Goal: Check status: Check status

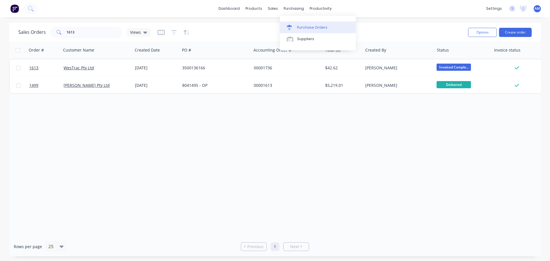
click at [306, 26] on div "Purchase Orders" at bounding box center [312, 27] width 30 height 5
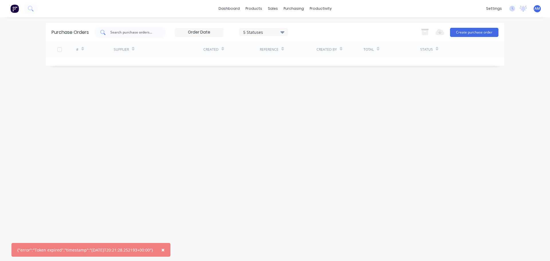
click at [123, 32] on input "text" at bounding box center [134, 33] width 48 height 6
type input "1167"
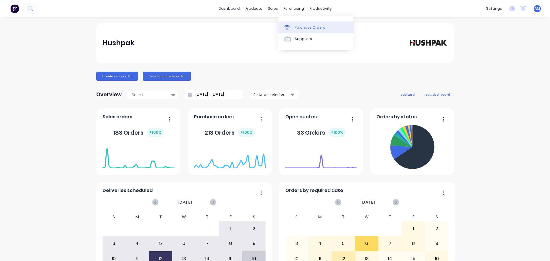
click at [304, 28] on div "Purchase Orders" at bounding box center [310, 27] width 30 height 5
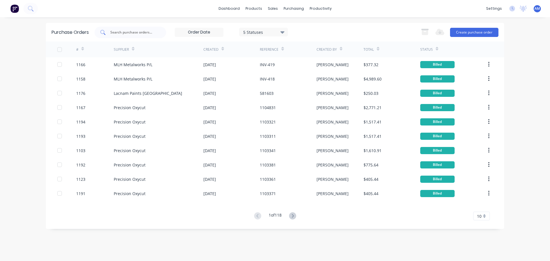
click at [137, 33] on input "text" at bounding box center [134, 33] width 48 height 6
type input "1167"
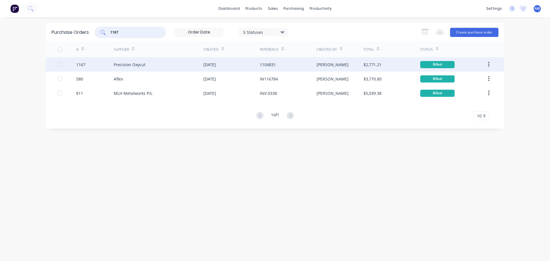
click at [145, 64] on div "Precision Oxycut" at bounding box center [159, 64] width 90 height 14
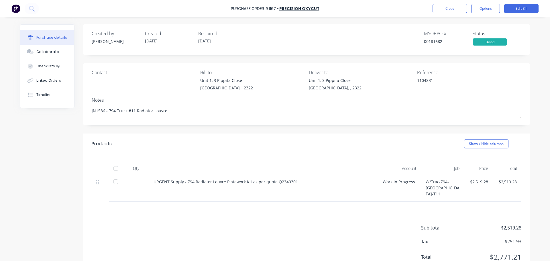
click at [115, 170] on div at bounding box center [115, 168] width 11 height 11
type textarea "x"
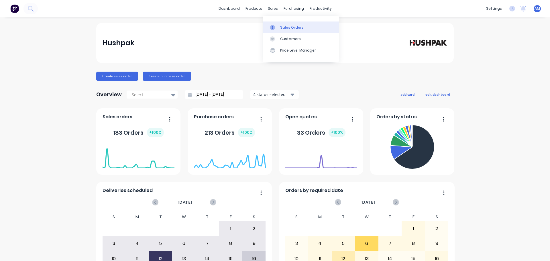
click at [289, 27] on div "Sales Orders" at bounding box center [292, 27] width 24 height 5
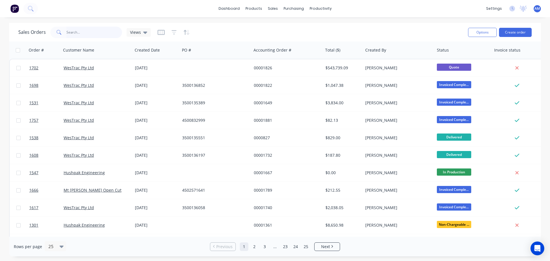
click at [78, 34] on input "text" at bounding box center [94, 32] width 56 height 11
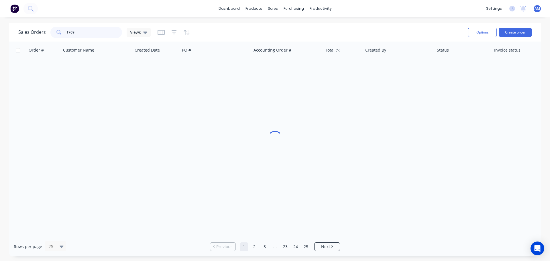
type input "1769"
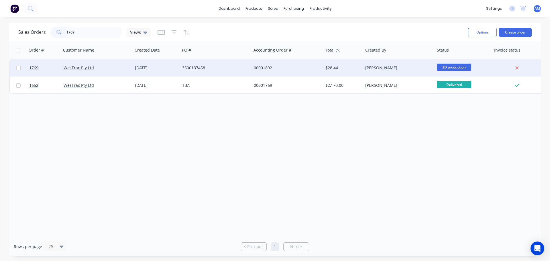
click at [166, 69] on div "12 Aug 2025" at bounding box center [156, 68] width 43 height 6
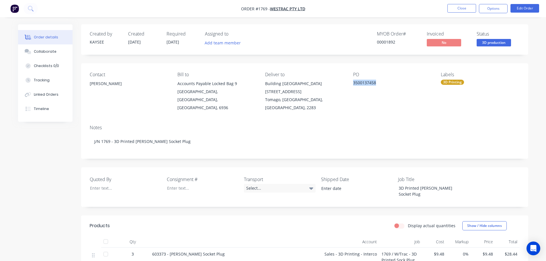
drag, startPoint x: 378, startPoint y: 83, endPoint x: 351, endPoint y: 81, distance: 27.3
click at [351, 81] on div "Contact Eric Patterson Bill to Accounts Payable Locked Bag 9 MIDLAND, Western A…" at bounding box center [304, 91] width 447 height 57
copy div "3500137458"
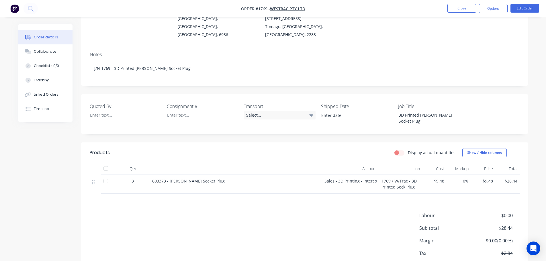
scroll to position [95, 0]
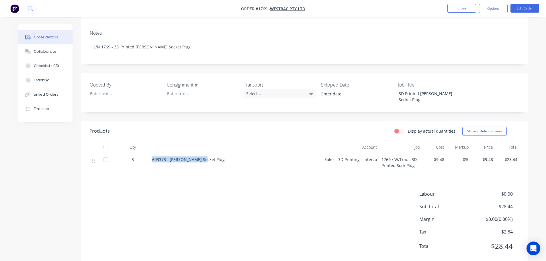
drag, startPoint x: 205, startPoint y: 146, endPoint x: 151, endPoint y: 146, distance: 54.2
click at [151, 153] on div "603373 - Reed Socket Plug" at bounding box center [236, 162] width 172 height 19
copy span "603373 - Reed Socket Plug"
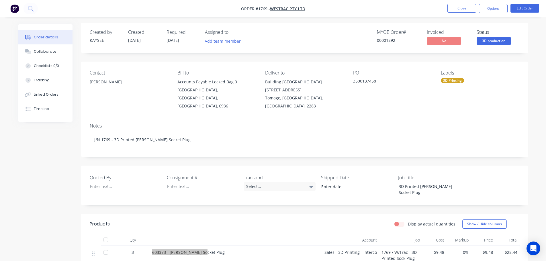
scroll to position [0, 0]
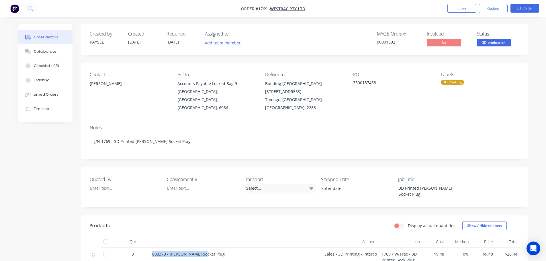
drag, startPoint x: 125, startPoint y: 79, endPoint x: 90, endPoint y: 83, distance: 35.1
click at [90, 83] on div "Eric Patterson" at bounding box center [129, 84] width 79 height 8
copy div "Eric Patterson"
drag, startPoint x: 377, startPoint y: 81, endPoint x: 349, endPoint y: 84, distance: 28.2
click at [349, 84] on div "Contact Eric Patterson Bill to Accounts Payable Locked Bag 9 MIDLAND, Western A…" at bounding box center [304, 91] width 447 height 57
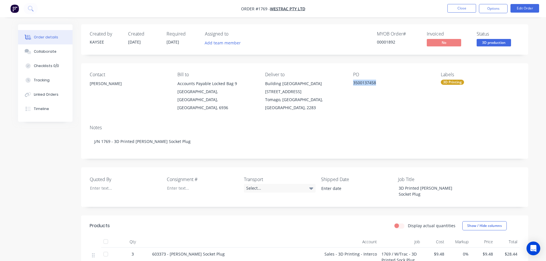
copy div "3500137458"
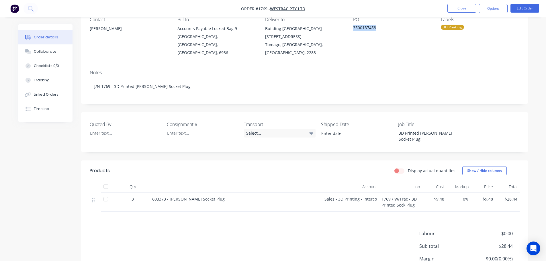
scroll to position [95, 0]
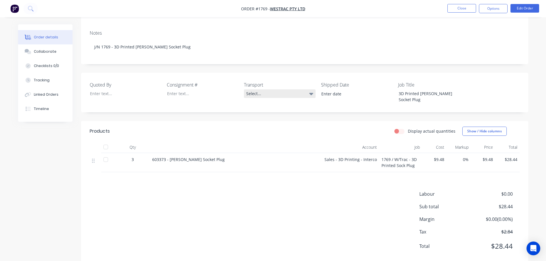
click at [311, 91] on icon at bounding box center [311, 94] width 4 height 6
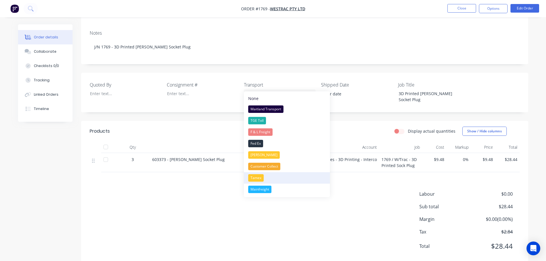
click at [288, 178] on button "Tamex" at bounding box center [287, 177] width 86 height 11
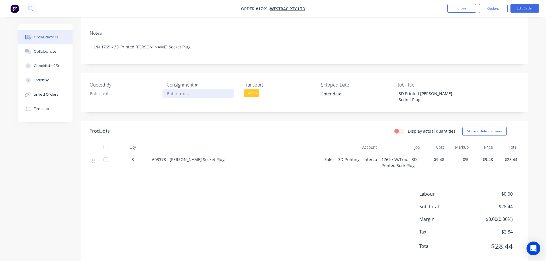
click at [189, 89] on div at bounding box center [198, 93] width 72 height 8
paste div
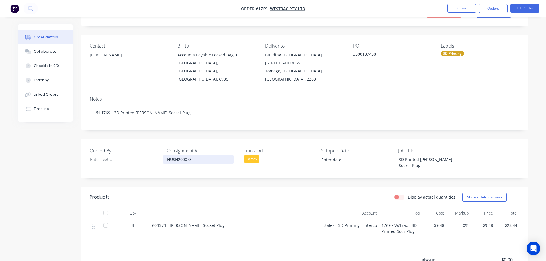
scroll to position [9, 0]
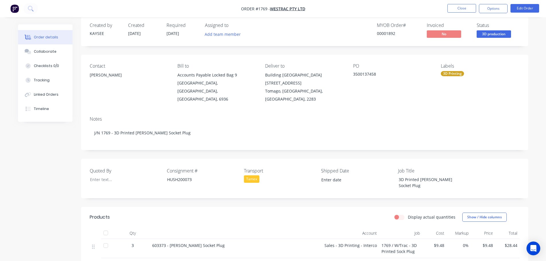
click at [337, 176] on label at bounding box center [353, 179] width 72 height 9
click at [337, 176] on input at bounding box center [352, 180] width 71 height 9
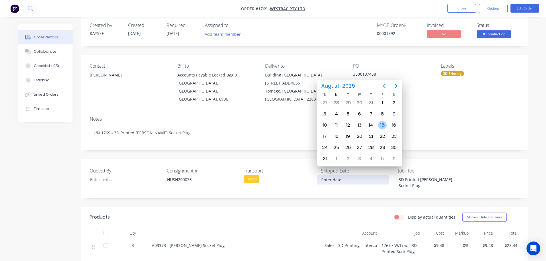
click at [382, 126] on div "15" at bounding box center [382, 125] width 9 height 9
type input "15/08/2025"
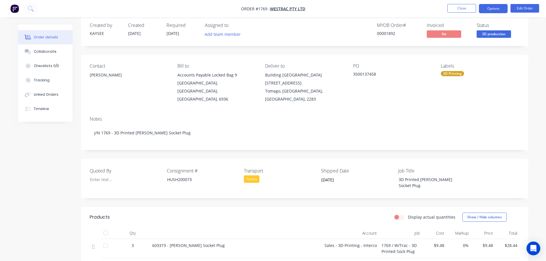
click at [488, 10] on button "Options" at bounding box center [493, 8] width 29 height 9
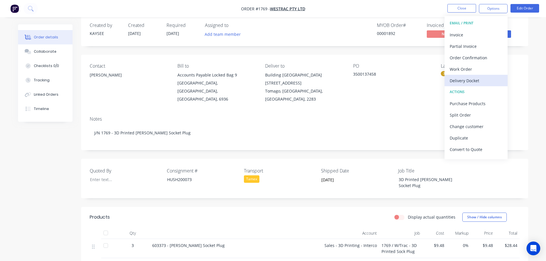
click at [468, 79] on div "Delivery Docket" at bounding box center [476, 81] width 53 height 8
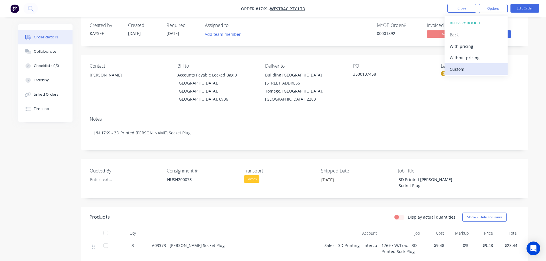
click at [470, 66] on div "Custom" at bounding box center [476, 69] width 53 height 8
click at [471, 62] on button "Without pricing" at bounding box center [476, 57] width 63 height 11
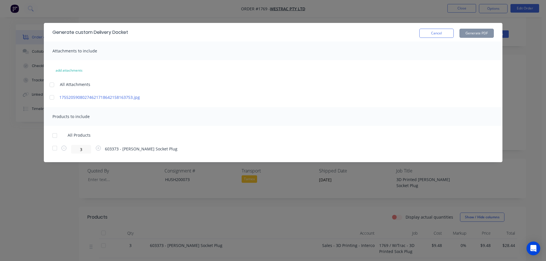
click at [55, 135] on div at bounding box center [54, 135] width 11 height 11
click at [483, 36] on button "Generate PDF" at bounding box center [476, 33] width 34 height 9
click at [432, 33] on button "Cancel" at bounding box center [436, 33] width 34 height 9
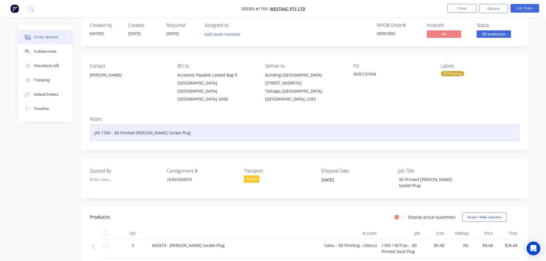
click at [189, 126] on div "J/N 1769 - 3D Printed Reed Socket Plug" at bounding box center [305, 132] width 430 height 17
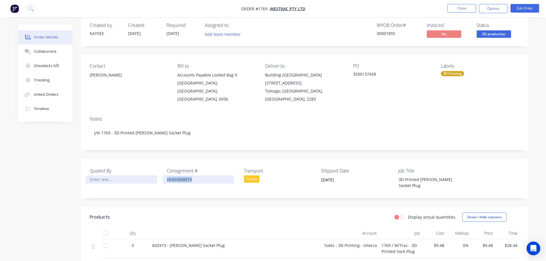
drag, startPoint x: 198, startPoint y: 171, endPoint x: 147, endPoint y: 171, distance: 51.0
click at [147, 171] on div "Quoted By Consignment # HUSH200073 Transport Tamex Shipped Date 15/08/2025 Job …" at bounding box center [304, 179] width 447 height 40
copy div "HUSH200073"
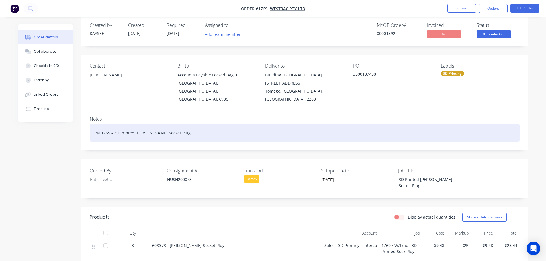
click at [173, 124] on div "J/N 1769 - 3D Printed Reed Socket Plug" at bounding box center [305, 132] width 430 height 17
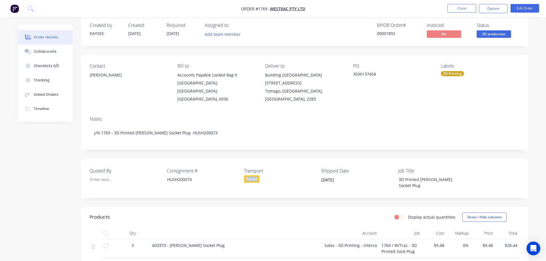
drag, startPoint x: 261, startPoint y: 172, endPoint x: 242, endPoint y: 171, distance: 19.2
click at [242, 171] on div "Quoted By Consignment # HUSH200073 Transport Tamex Shipped Date 15/08/2025 Job …" at bounding box center [304, 179] width 447 height 40
copy div "Tamex"
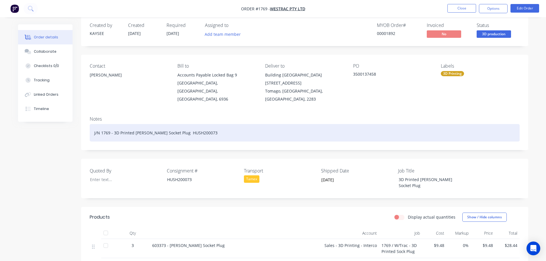
click at [168, 125] on div "J/N 1769 - 3D Printed Reed Socket Plug HUSH200073" at bounding box center [305, 132] width 430 height 17
click at [167, 125] on div "J/N 1769 - 3D Printed Reed Socket Plug HUSH200073" at bounding box center [305, 132] width 430 height 17
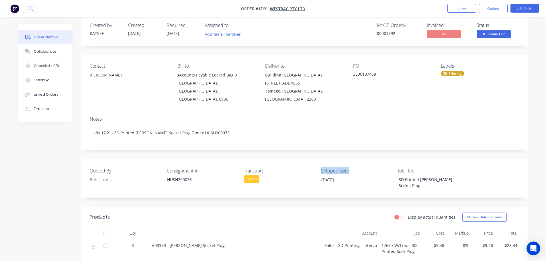
drag, startPoint x: 350, startPoint y: 163, endPoint x: 318, endPoint y: 162, distance: 31.5
click at [318, 162] on div "Quoted By Consignment # HUSH200073 Transport Tamex Shipped Date 15/08/2025 Job …" at bounding box center [304, 179] width 447 height 40
copy label "Shipped Date"
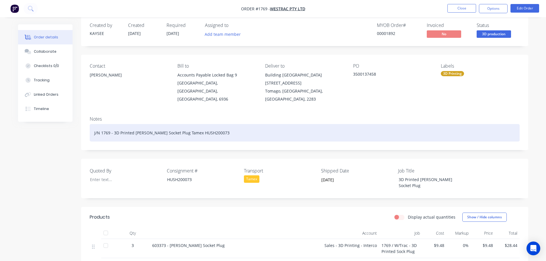
click at [220, 128] on div "J/N 1769 - 3D Printed Reed Socket Plug Tamex HUSH200073" at bounding box center [305, 132] width 430 height 17
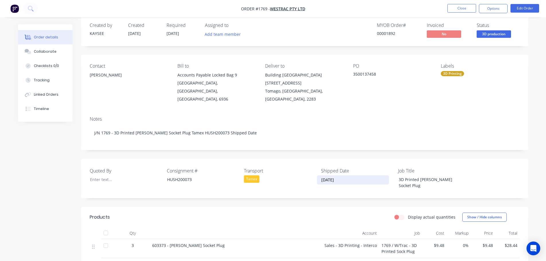
drag, startPoint x: 345, startPoint y: 172, endPoint x: 308, endPoint y: 172, distance: 37.0
click at [308, 172] on div "Quoted By Consignment # HUSH200073 Transport Tamex Shipped Date 15/08/2025 Job …" at bounding box center [304, 179] width 447 height 40
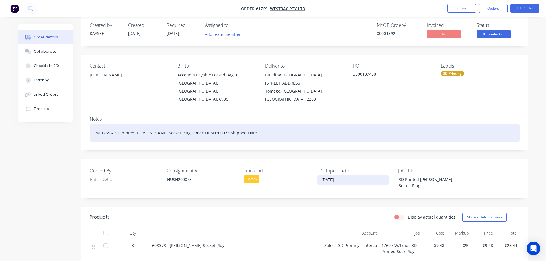
click at [248, 126] on div "J/N 1769 - 3D Printed Reed Socket Plug Tamex HUSH200073 Shipped Date" at bounding box center [305, 132] width 430 height 17
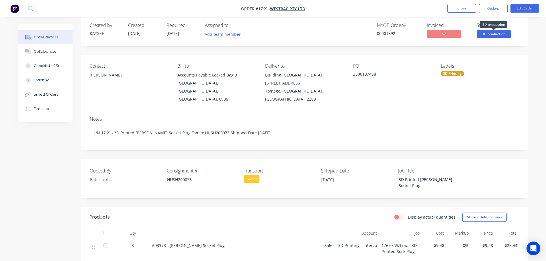
click at [490, 36] on span "3D production" at bounding box center [494, 33] width 34 height 7
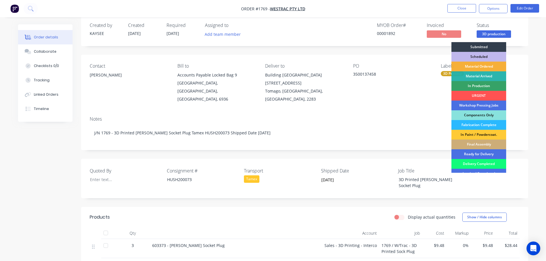
click at [486, 163] on div "Delivery Completed" at bounding box center [478, 164] width 55 height 10
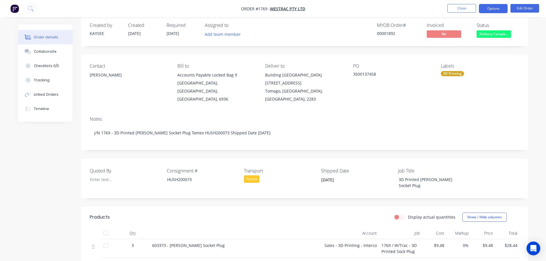
click at [495, 9] on button "Options" at bounding box center [493, 8] width 29 height 9
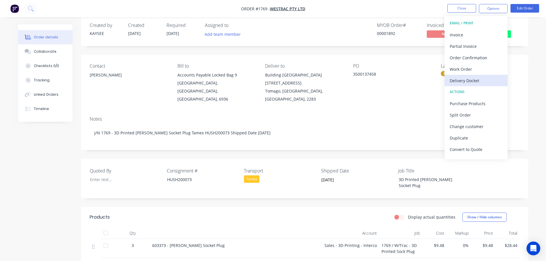
click at [469, 83] on div "Delivery Docket" at bounding box center [476, 81] width 53 height 8
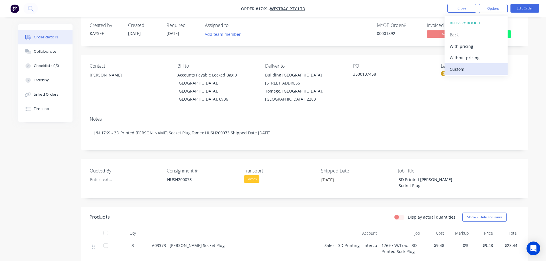
click at [473, 67] on div "Custom" at bounding box center [476, 69] width 53 height 8
click at [472, 58] on div "Without pricing" at bounding box center [476, 58] width 53 height 8
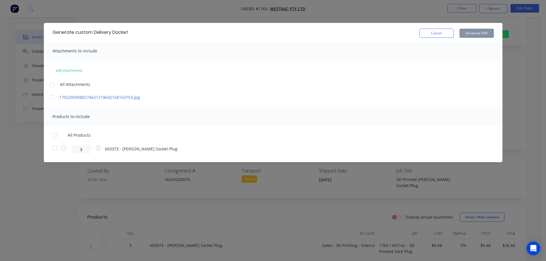
click at [53, 136] on div at bounding box center [54, 135] width 11 height 11
click at [470, 33] on button "Generate PDF" at bounding box center [476, 33] width 34 height 9
